Goal: Information Seeking & Learning: Learn about a topic

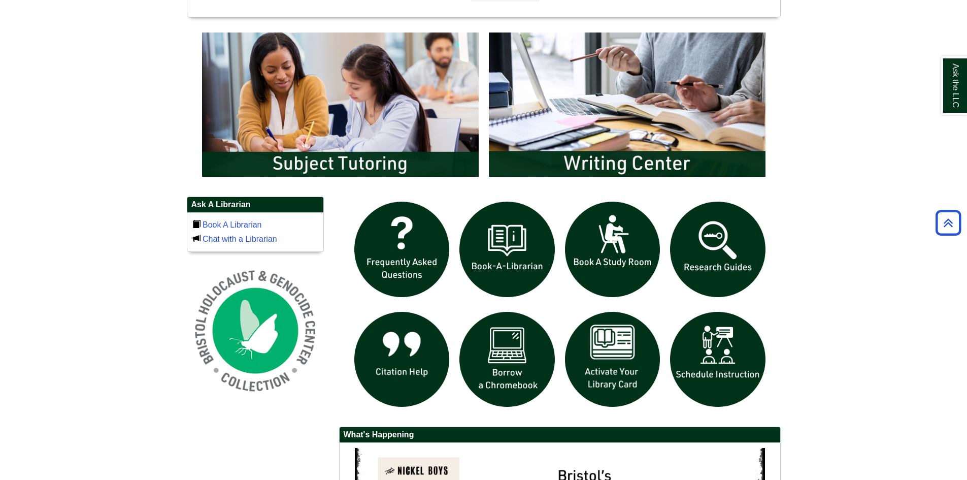
scroll to position [559, 0]
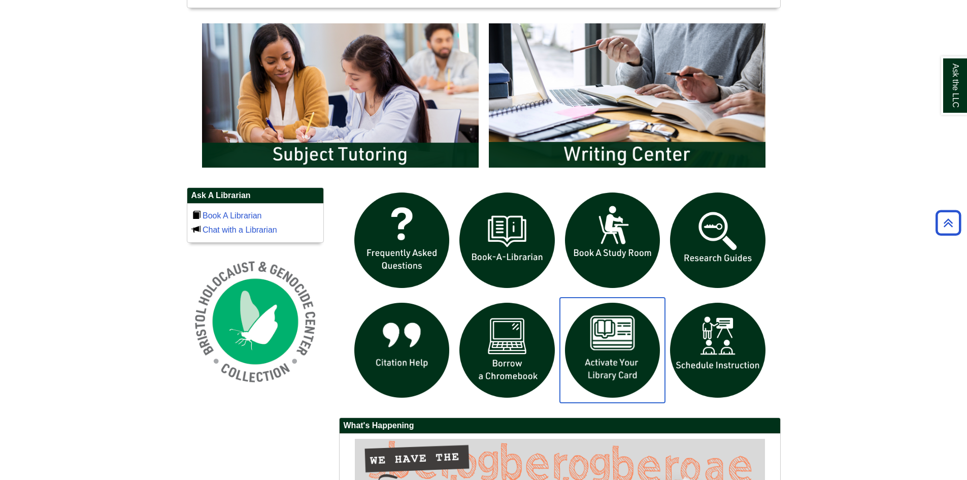
click at [632, 360] on img "slideshow" at bounding box center [613, 351] width 106 height 106
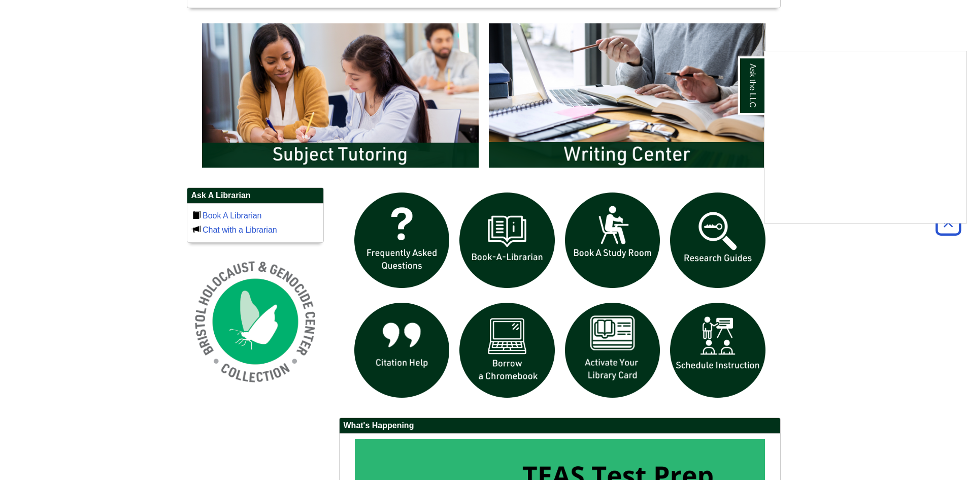
click at [510, 346] on div "Ask the LLC" at bounding box center [483, 240] width 967 height 480
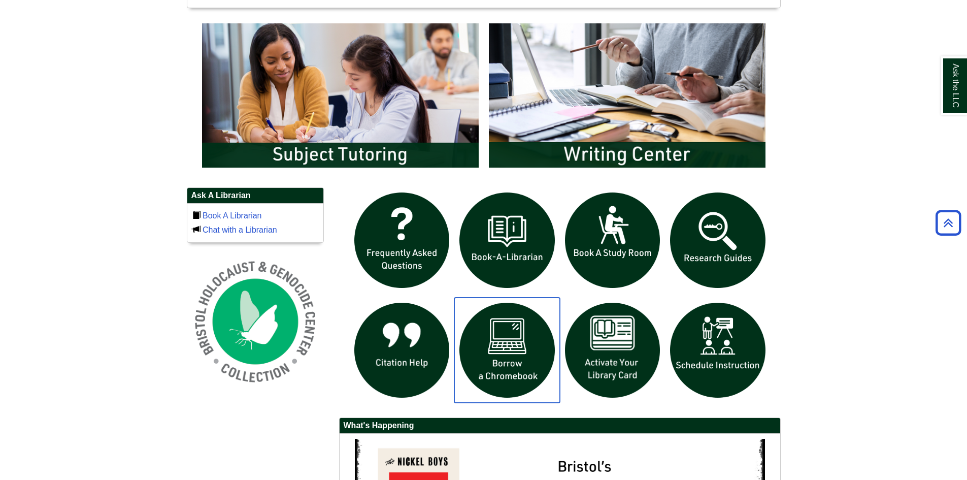
click at [518, 338] on img "slideshow" at bounding box center [508, 351] width 106 height 106
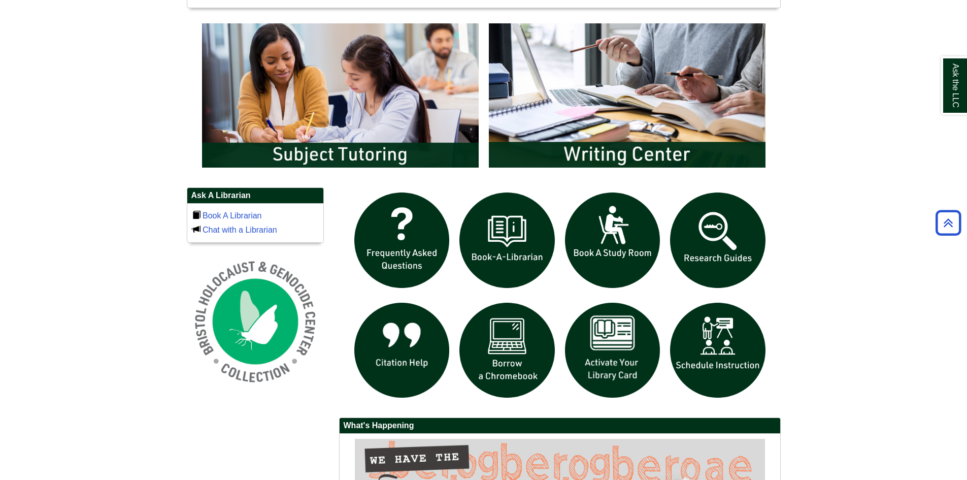
click at [855, 236] on body "Skip to Main Content Toggle navigation Home Access Services Access Services Pol…" at bounding box center [483, 90] width 967 height 1298
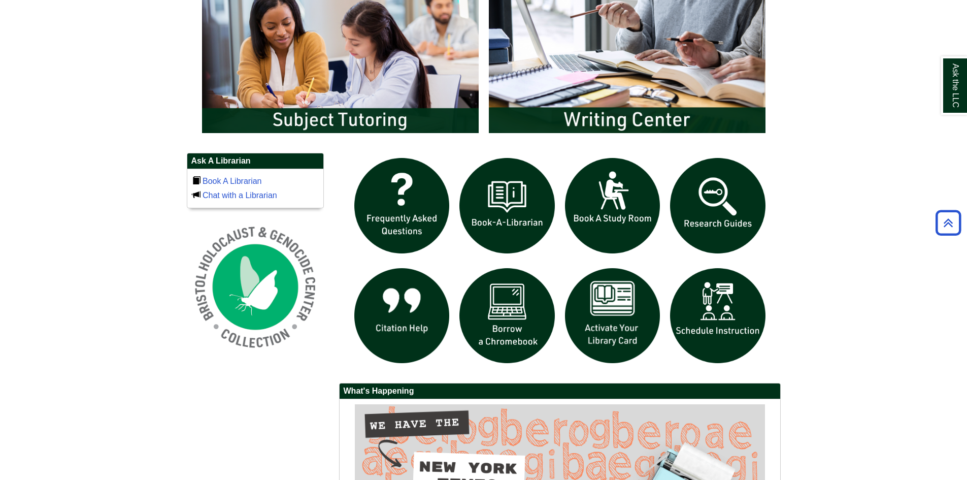
scroll to position [609, 0]
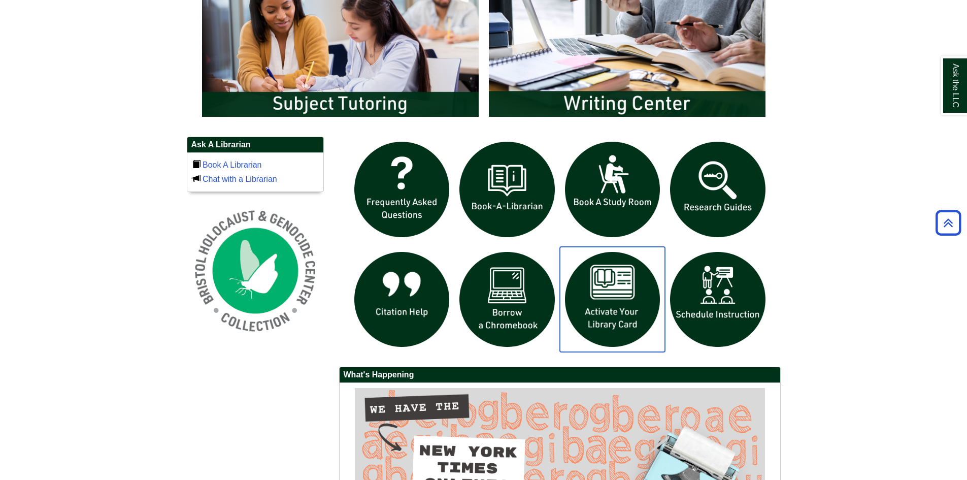
click at [616, 296] on img "slideshow" at bounding box center [613, 300] width 106 height 106
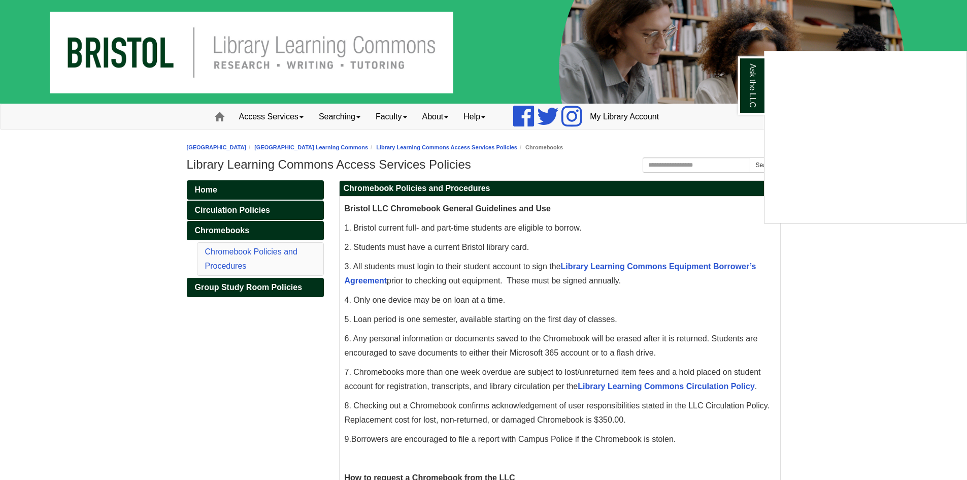
click at [671, 262] on div "Ask the LLC" at bounding box center [483, 240] width 967 height 480
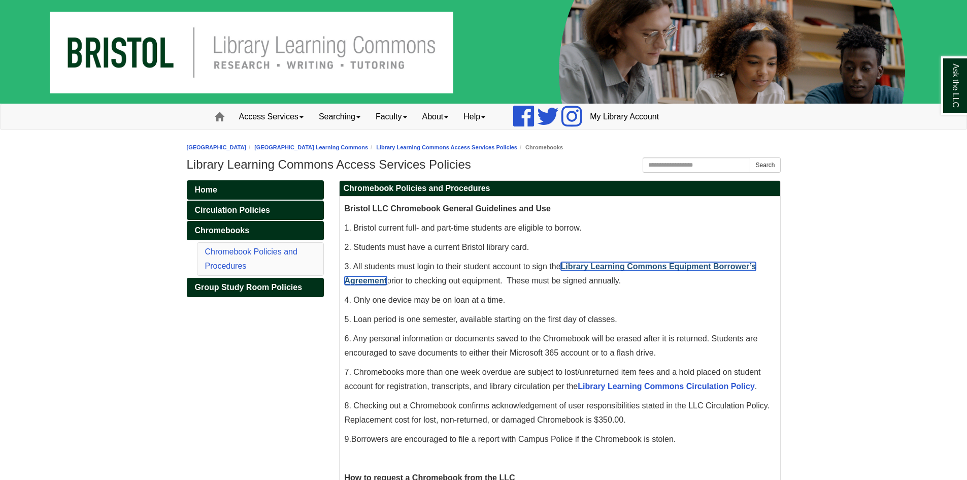
click at [673, 268] on link "Library Learning Commons Equipment Borrower’s Agreement" at bounding box center [551, 273] width 412 height 23
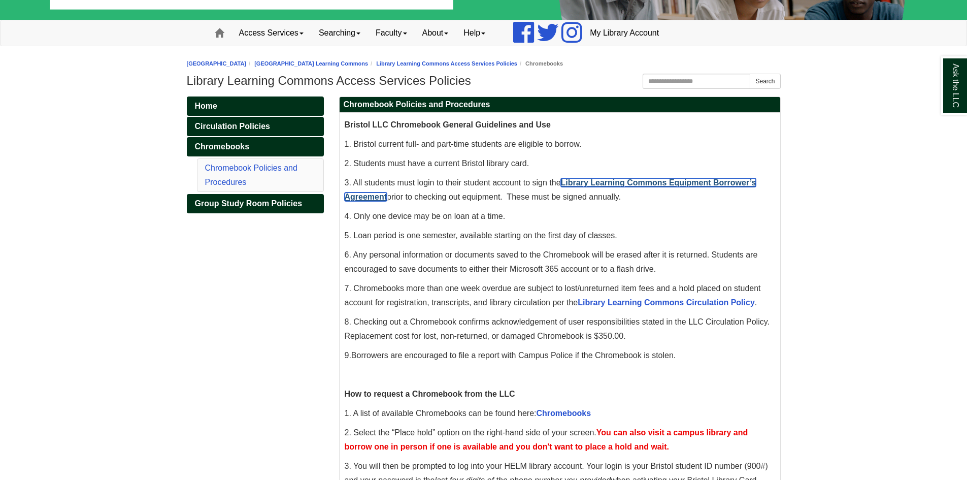
scroll to position [102, 0]
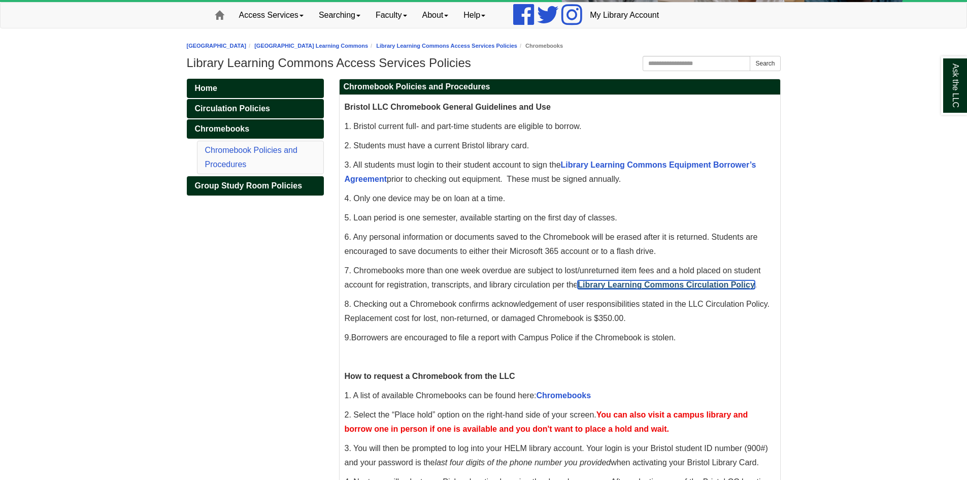
click at [721, 285] on link "Library Learning Commons Circulation Policy" at bounding box center [666, 284] width 177 height 9
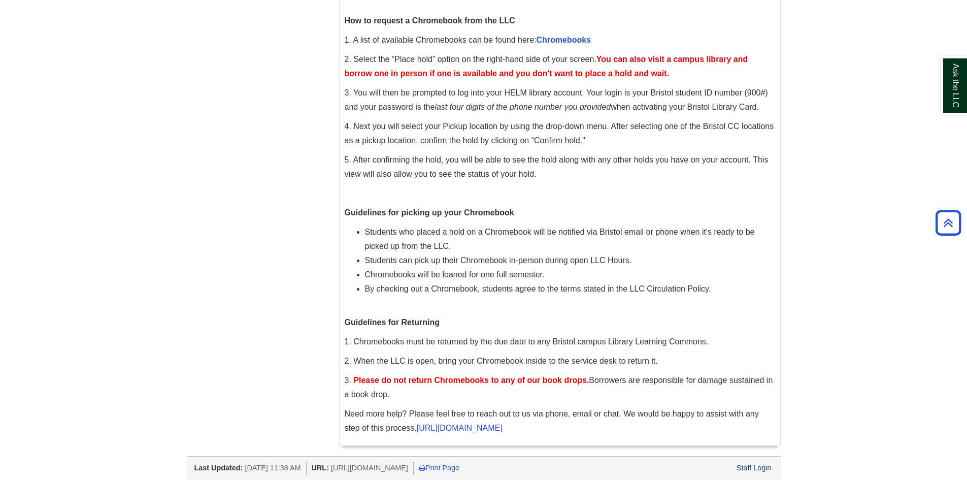
scroll to position [355, 0]
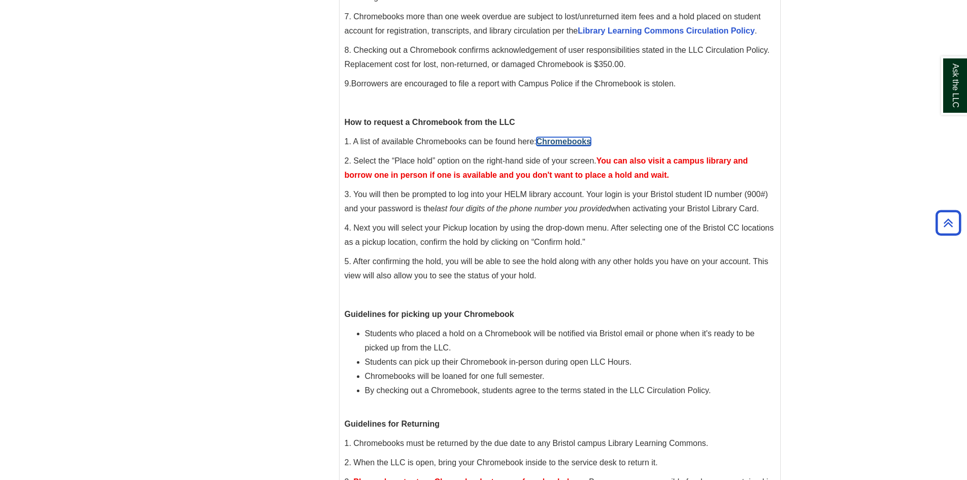
click at [548, 139] on link "Chromebooks" at bounding box center [564, 141] width 55 height 9
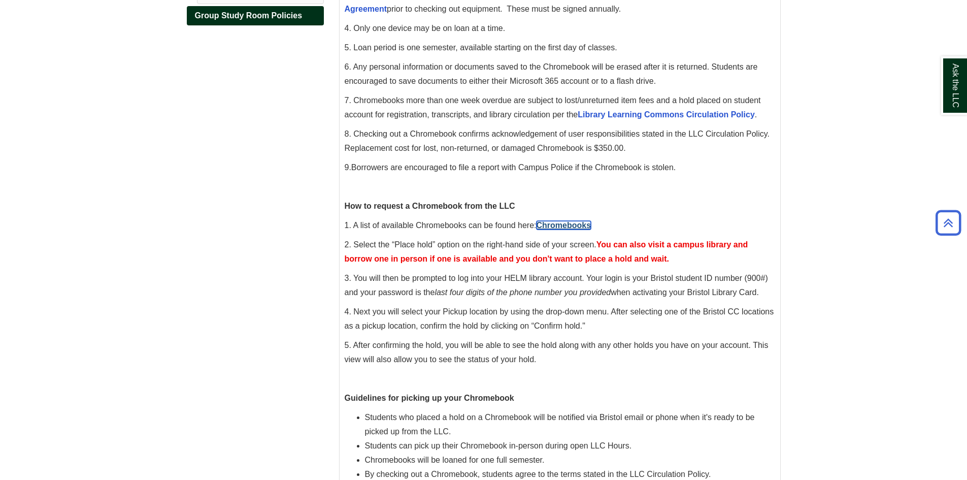
scroll to position [254, 0]
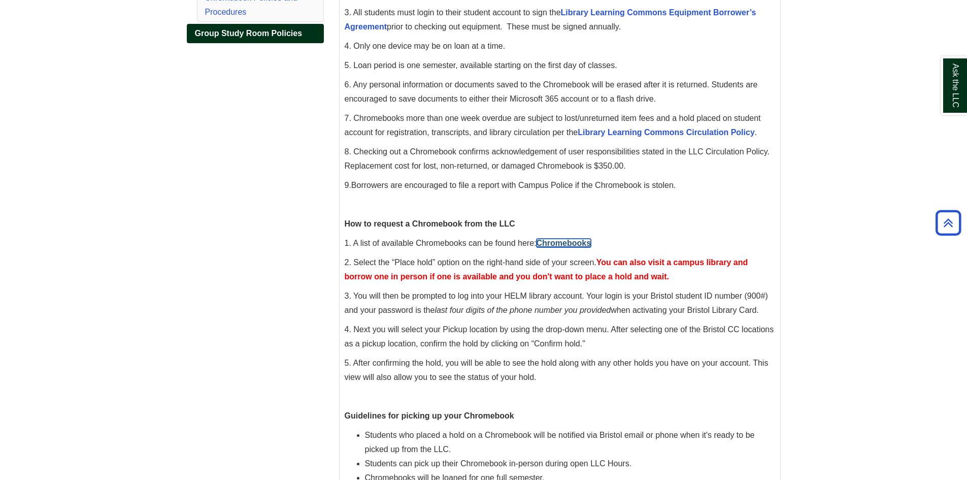
click at [561, 243] on link "Chromebooks" at bounding box center [564, 243] width 55 height 9
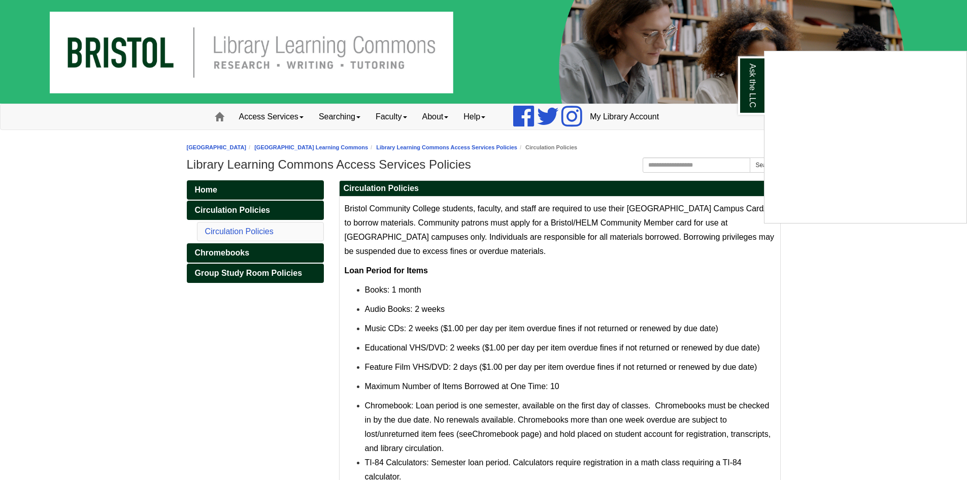
click at [208, 251] on div "Ask the LLC" at bounding box center [483, 240] width 967 height 480
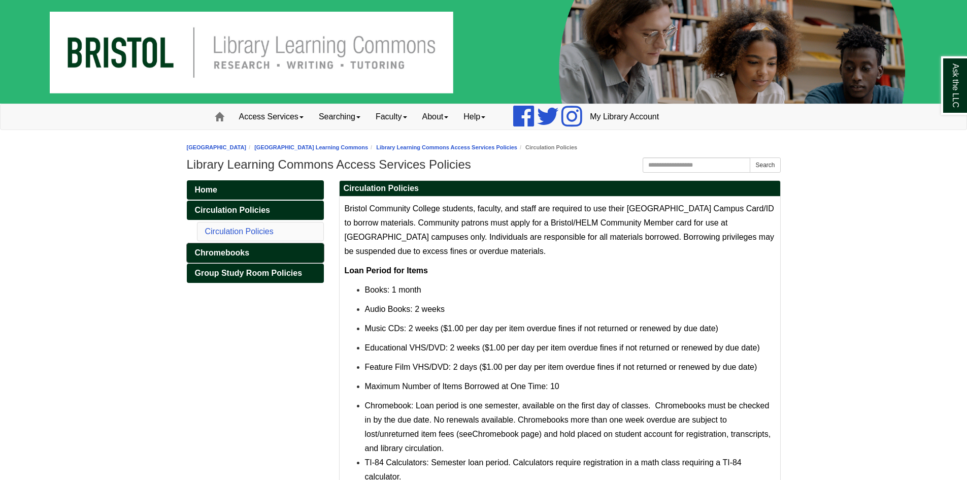
click at [208, 251] on span "Chromebooks" at bounding box center [222, 252] width 55 height 9
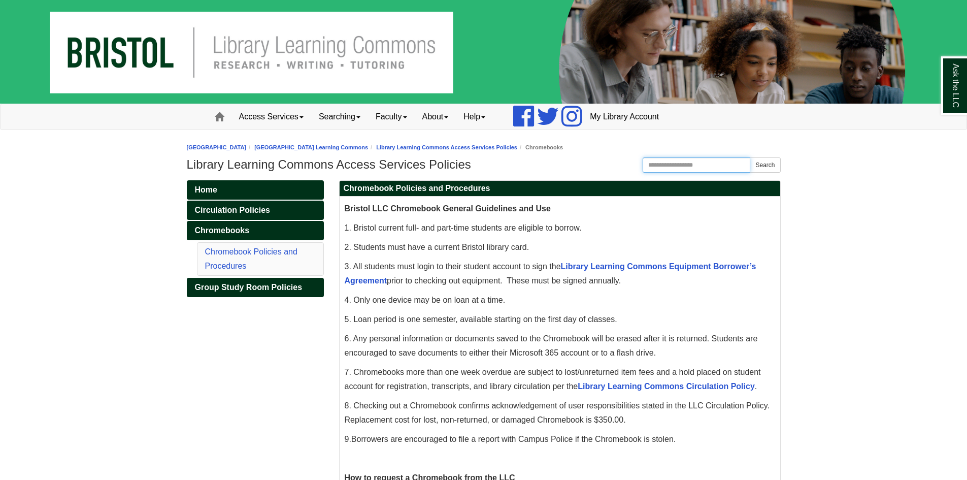
click at [703, 165] on input "Search the Website" at bounding box center [697, 164] width 108 height 15
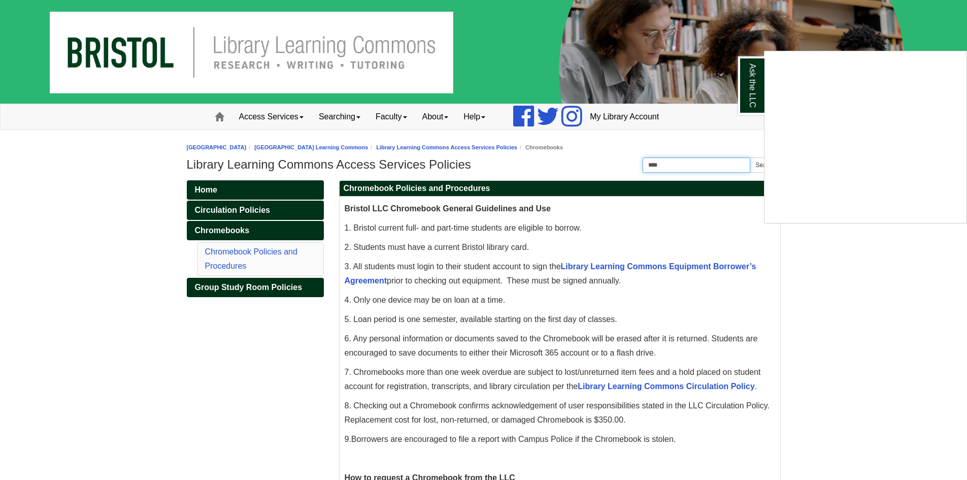
type input "****"
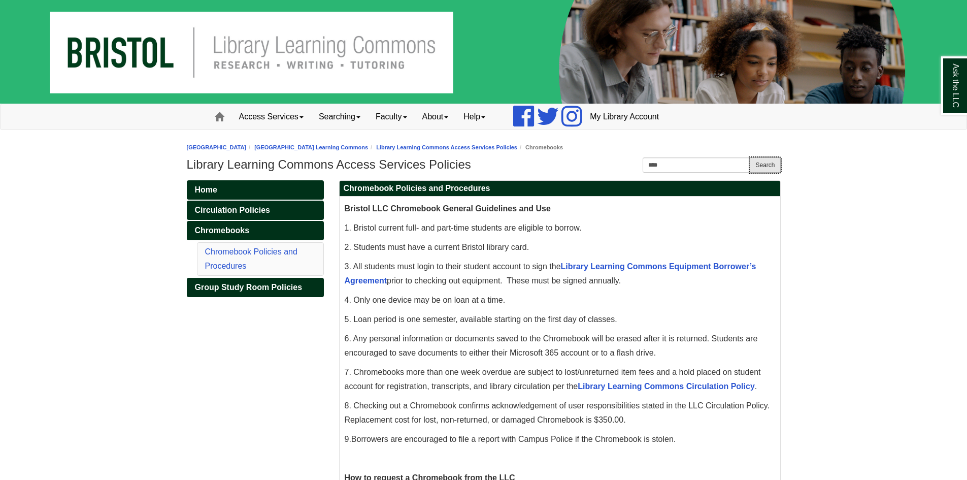
click at [773, 168] on button "Search" at bounding box center [765, 164] width 30 height 15
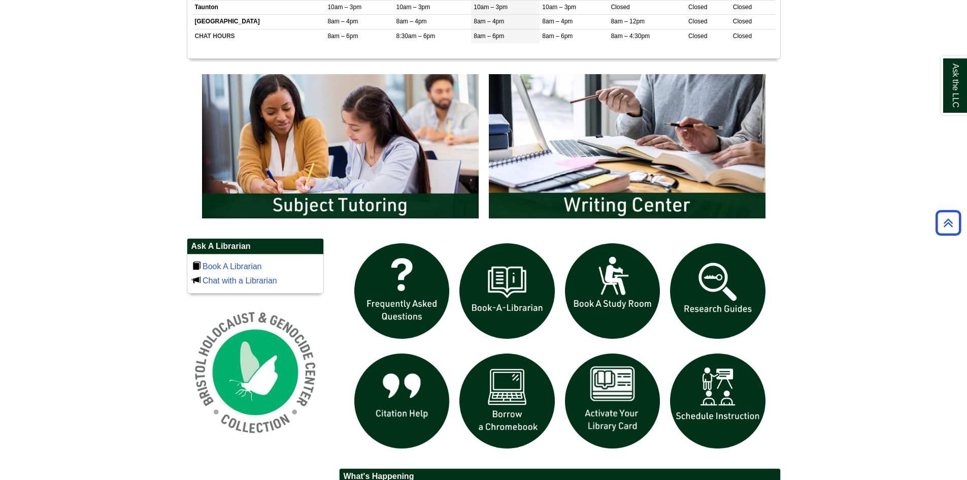
scroll to position [711, 0]
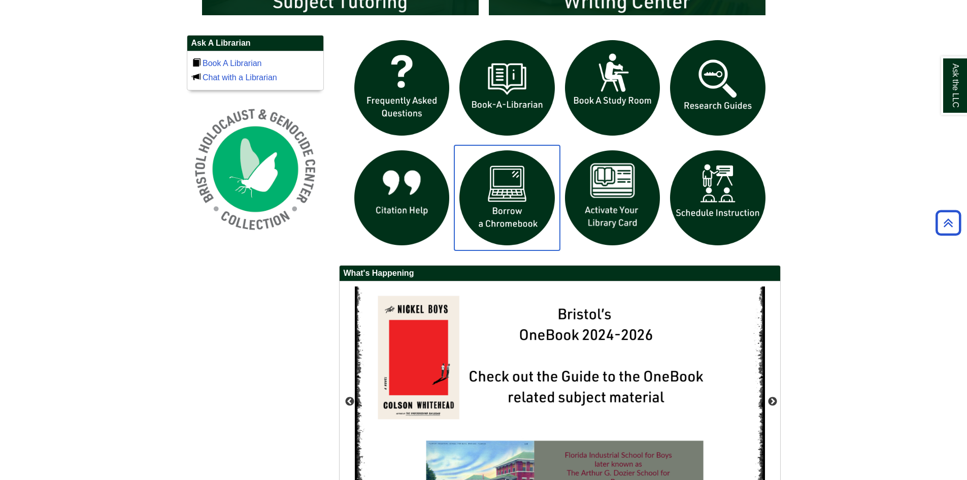
click at [477, 218] on img "slideshow" at bounding box center [508, 198] width 106 height 106
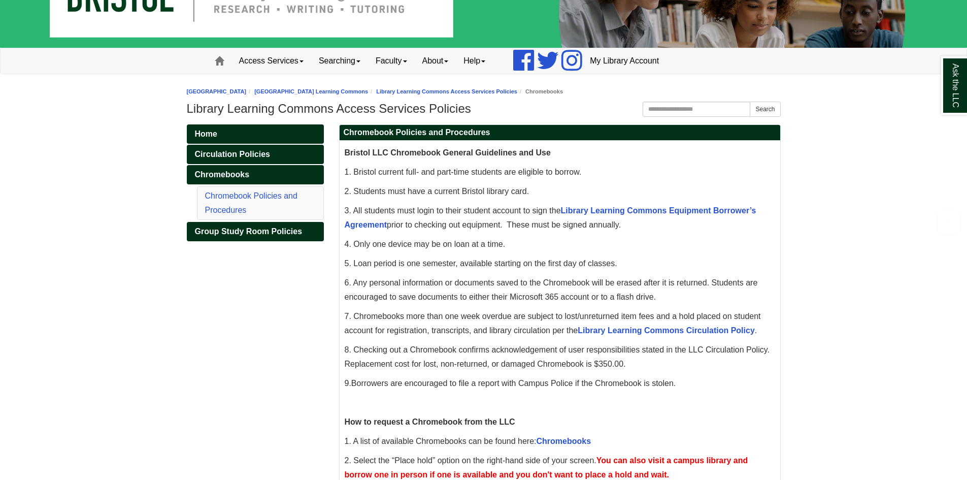
scroll to position [152, 0]
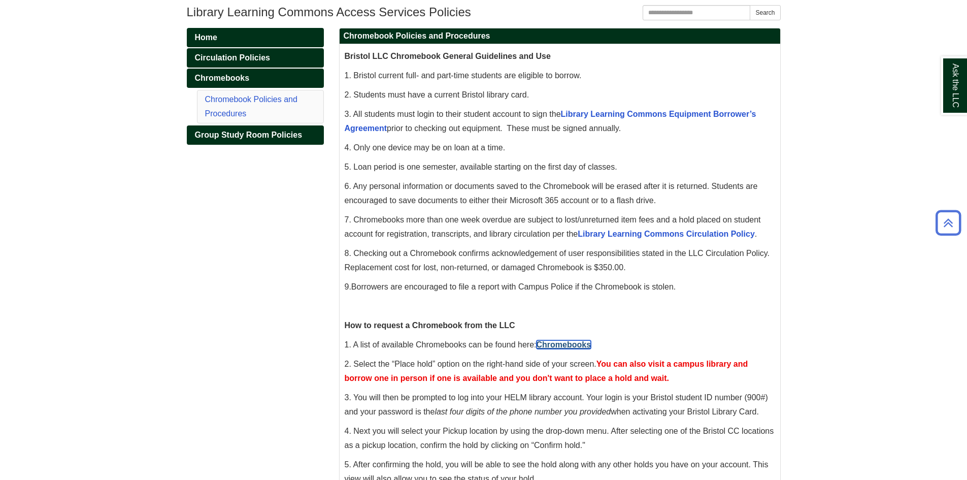
click at [555, 340] on link "Chromebooks" at bounding box center [564, 344] width 55 height 9
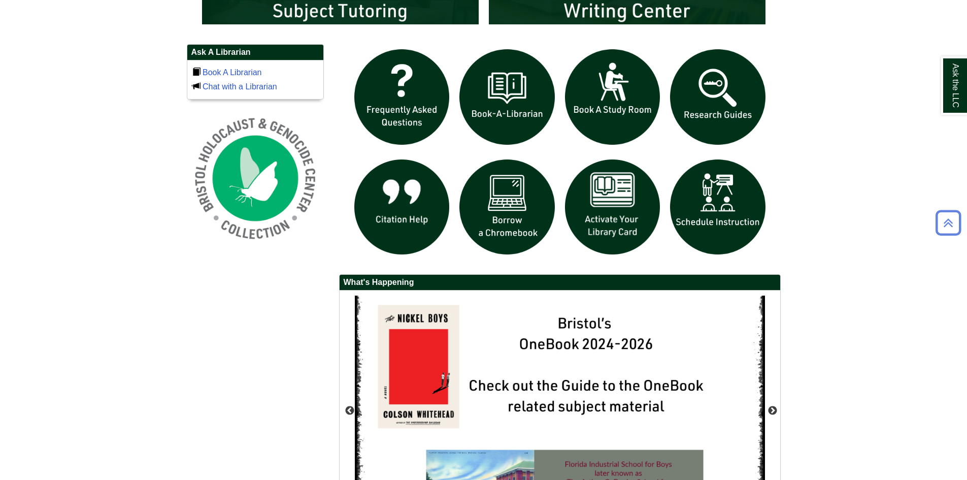
scroll to position [813, 0]
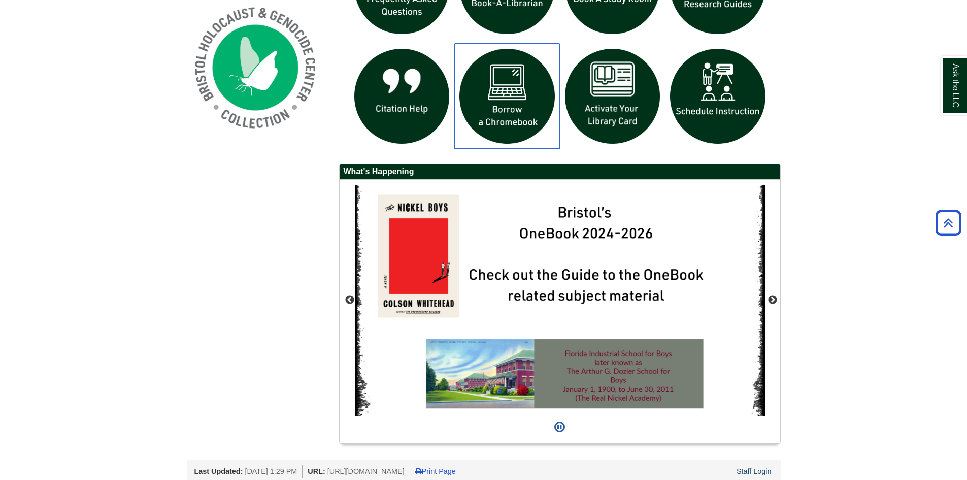
click at [513, 109] on img "slideshow" at bounding box center [508, 97] width 106 height 106
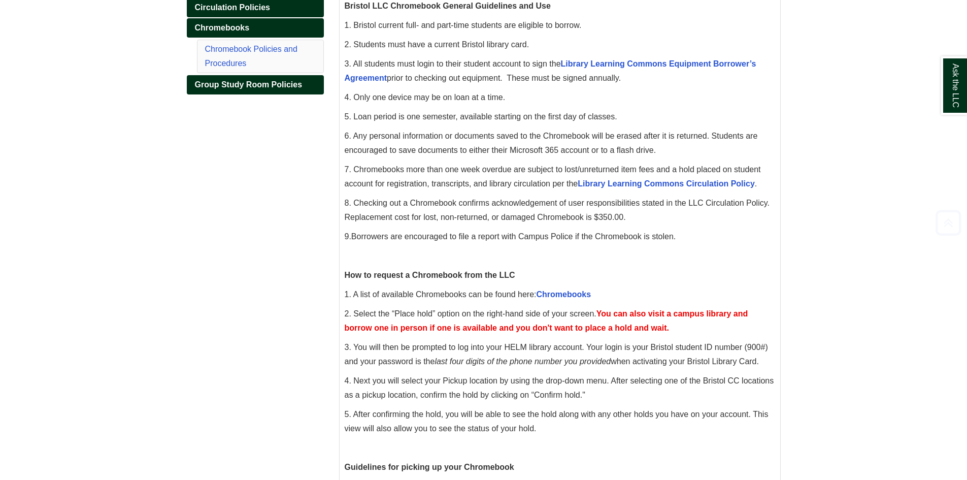
scroll to position [305, 0]
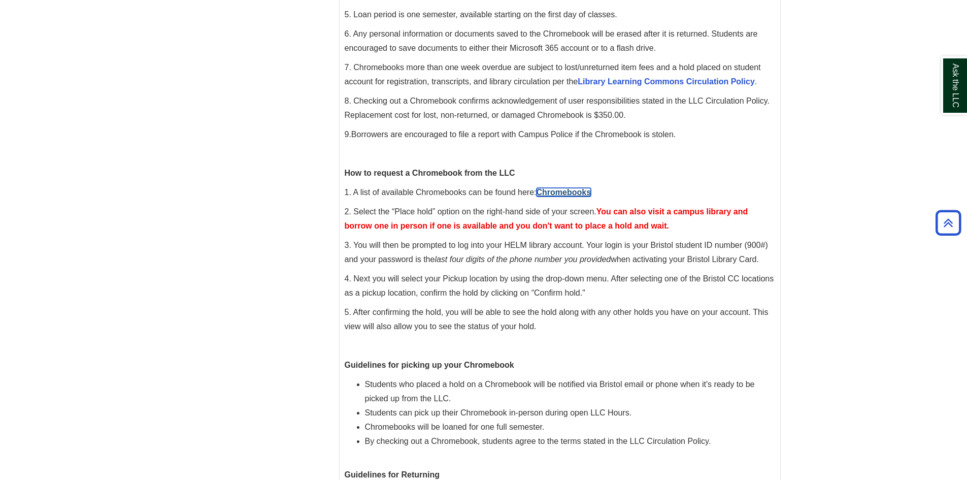
click at [571, 188] on link "Chromebooks" at bounding box center [564, 192] width 55 height 9
